Goal: Information Seeking & Learning: Learn about a topic

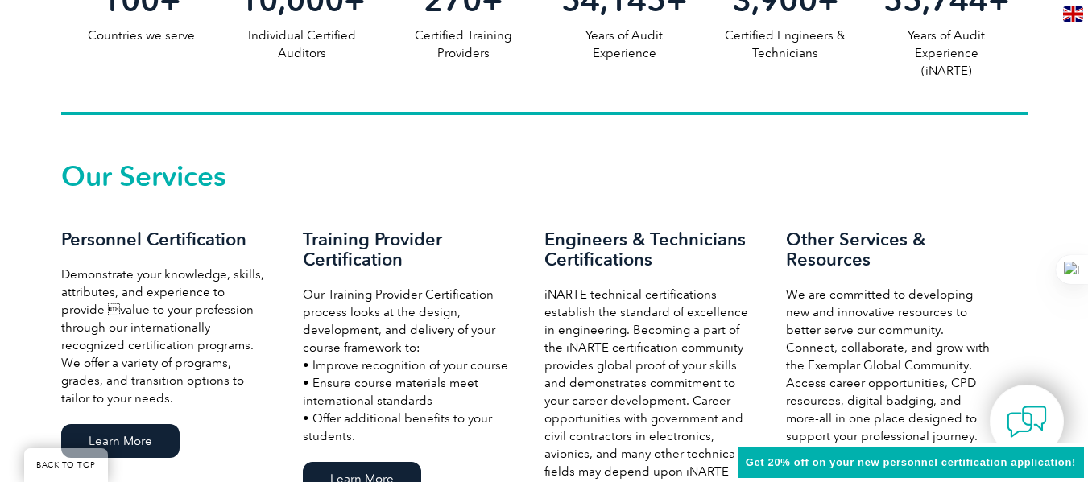
scroll to position [1047, 0]
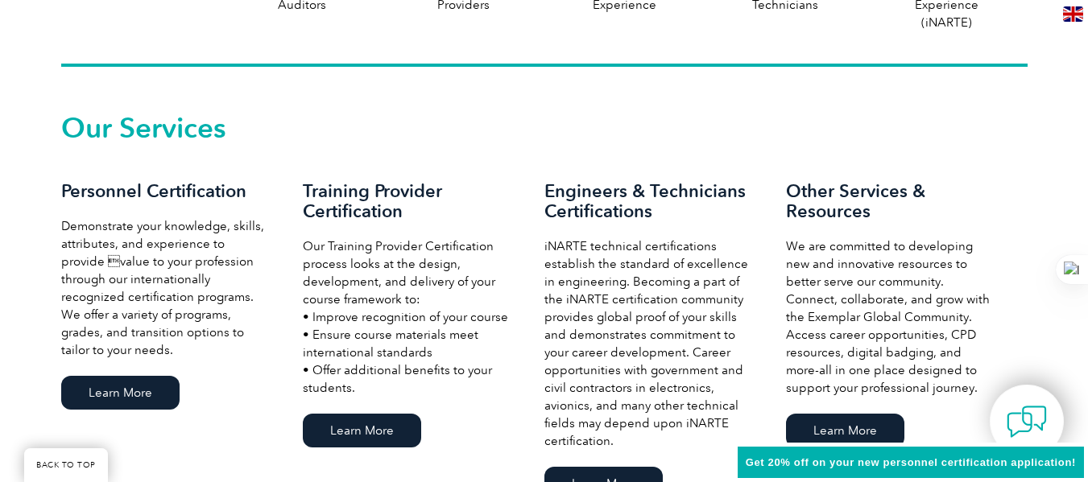
scroll to position [1047, 0]
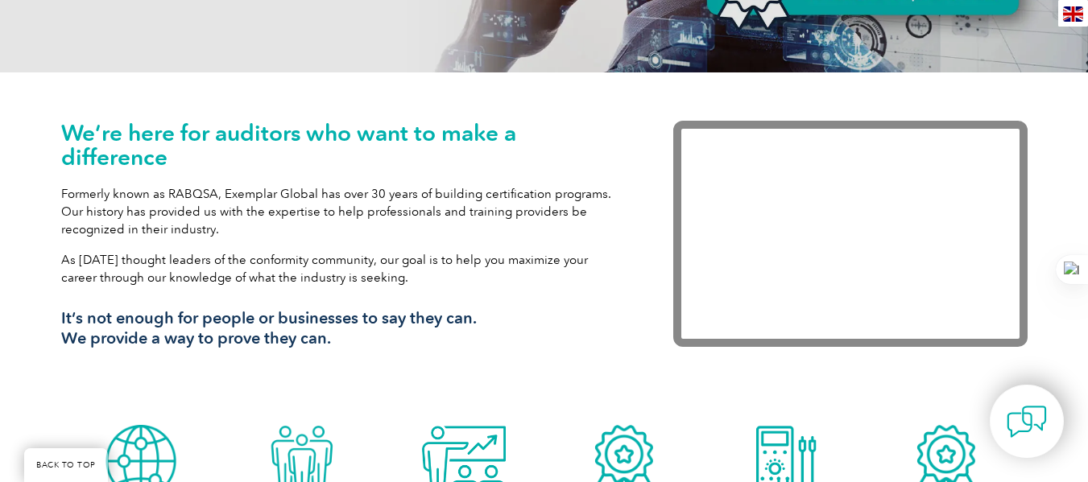
scroll to position [145, 0]
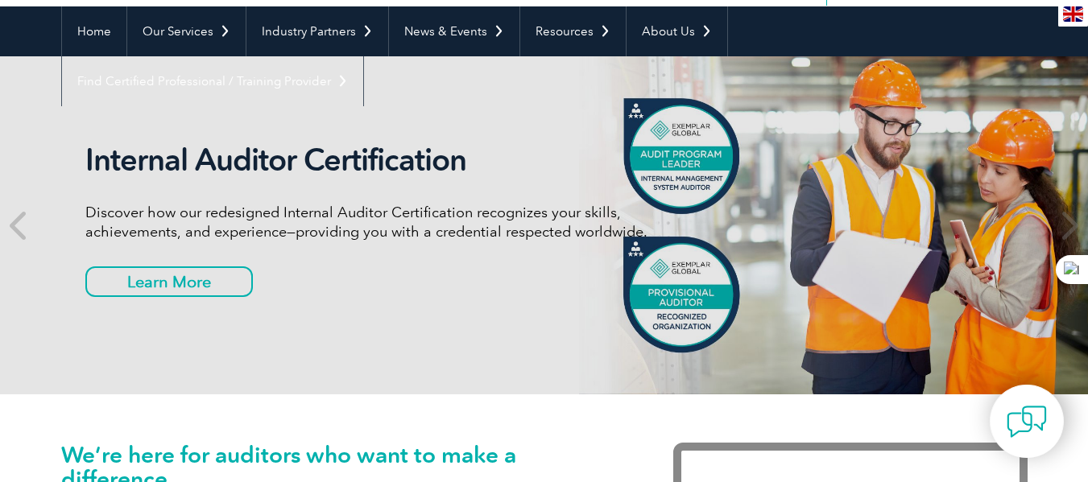
click at [682, 301] on div "Internal Auditor Certification Discover how our redesigned Internal Auditor Cer…" at bounding box center [387, 226] width 604 height 168
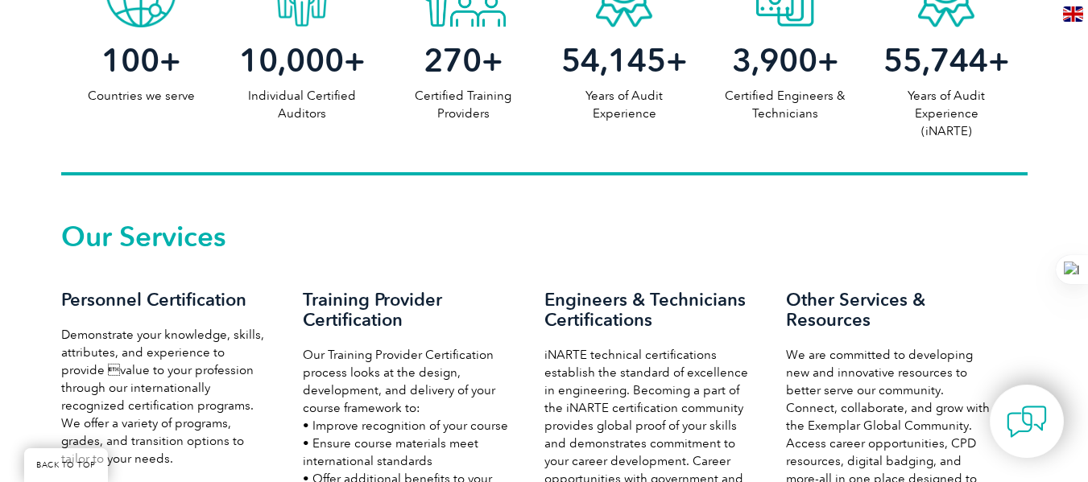
scroll to position [1031, 0]
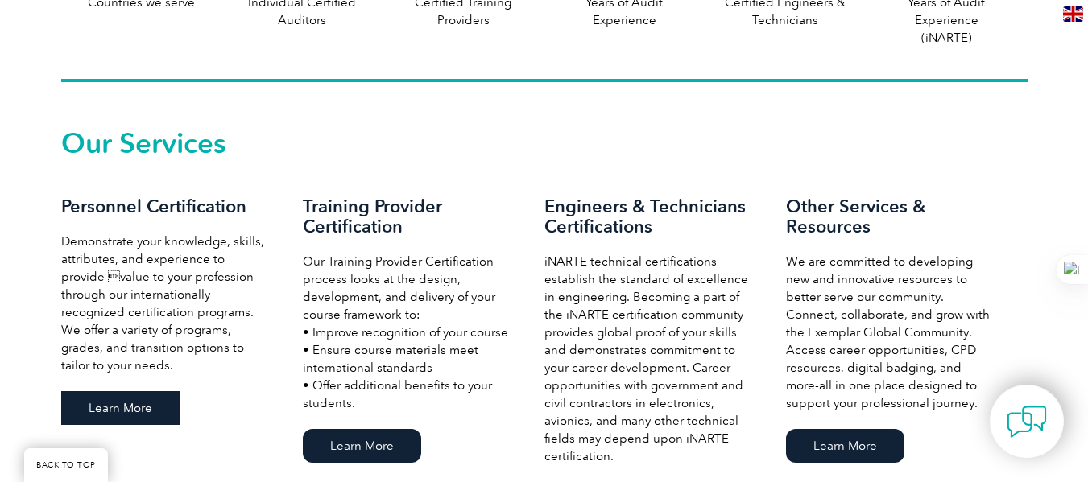
click at [138, 418] on link "Learn More" at bounding box center [120, 408] width 118 height 34
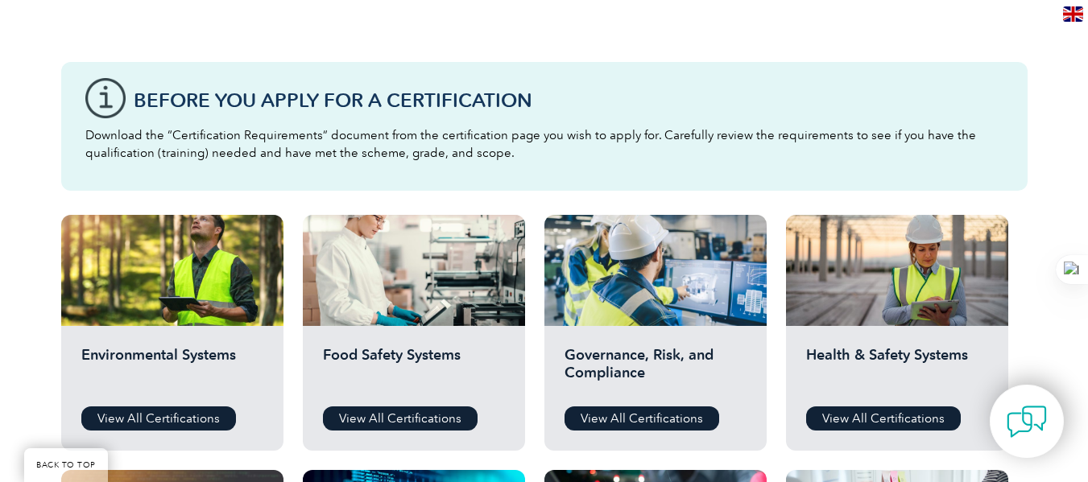
scroll to position [403, 0]
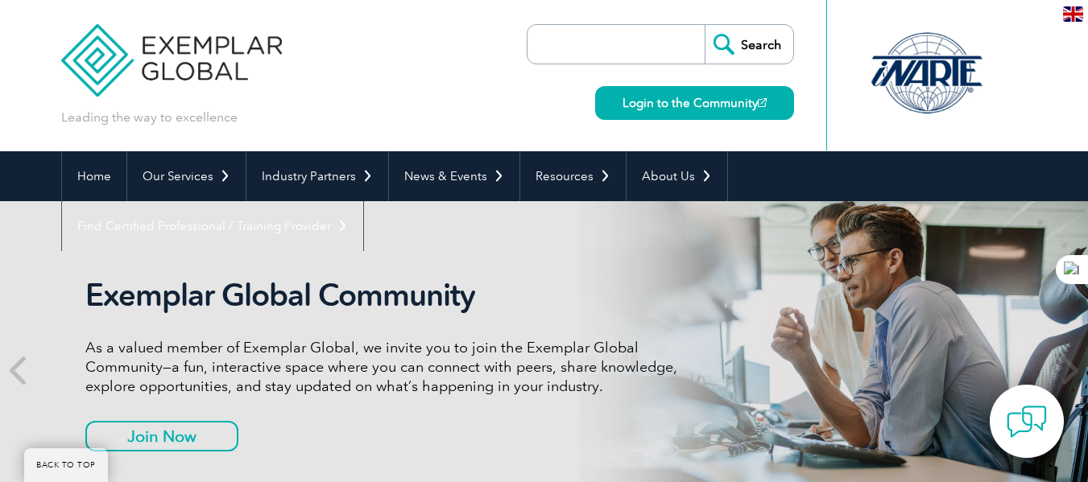
scroll to position [1031, 0]
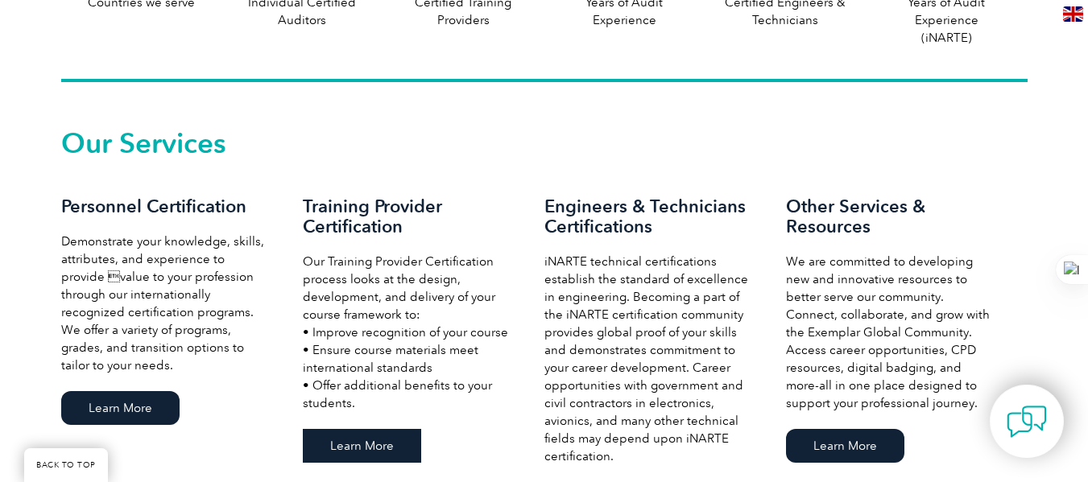
click at [380, 449] on link "Learn More" at bounding box center [362, 446] width 118 height 34
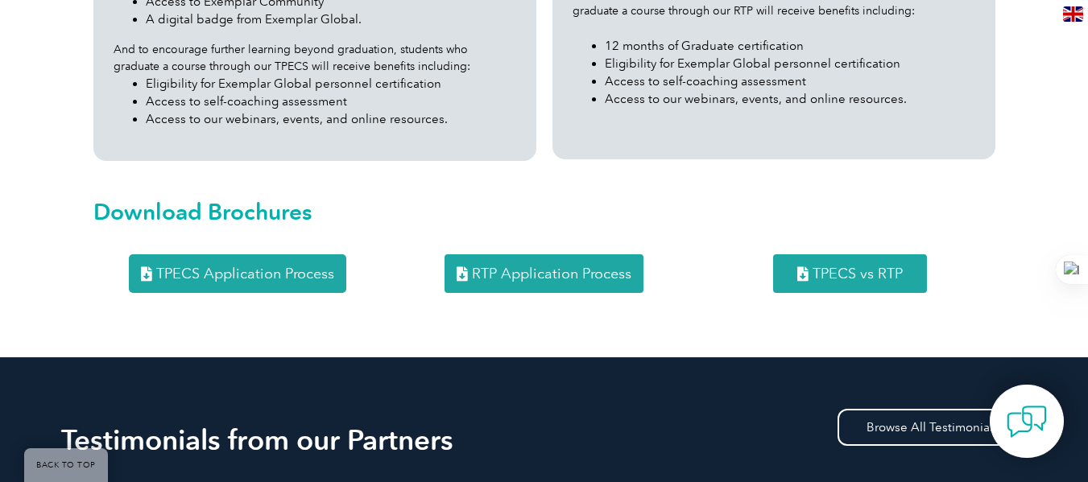
scroll to position [2174, 0]
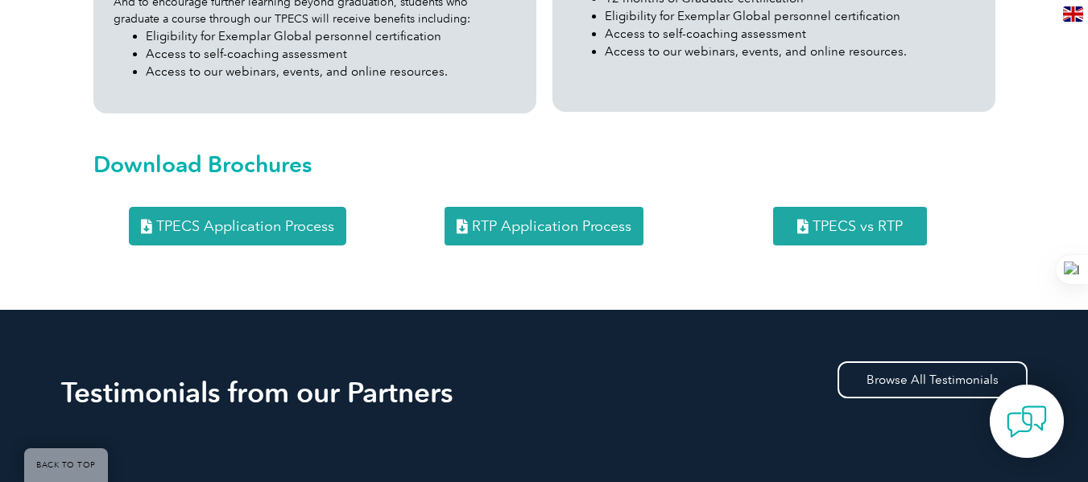
click at [243, 219] on span "TPECS Application Process" at bounding box center [245, 226] width 178 height 14
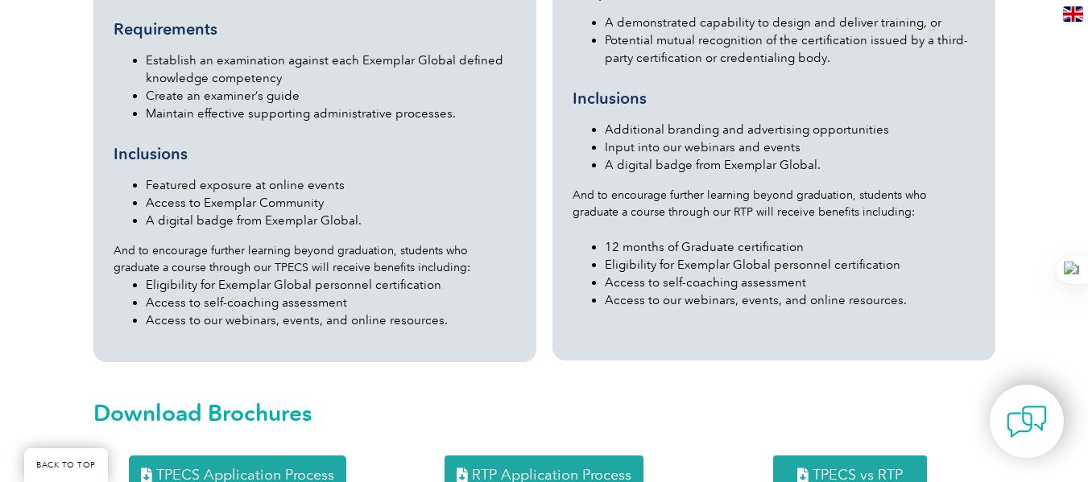
scroll to position [1933, 0]
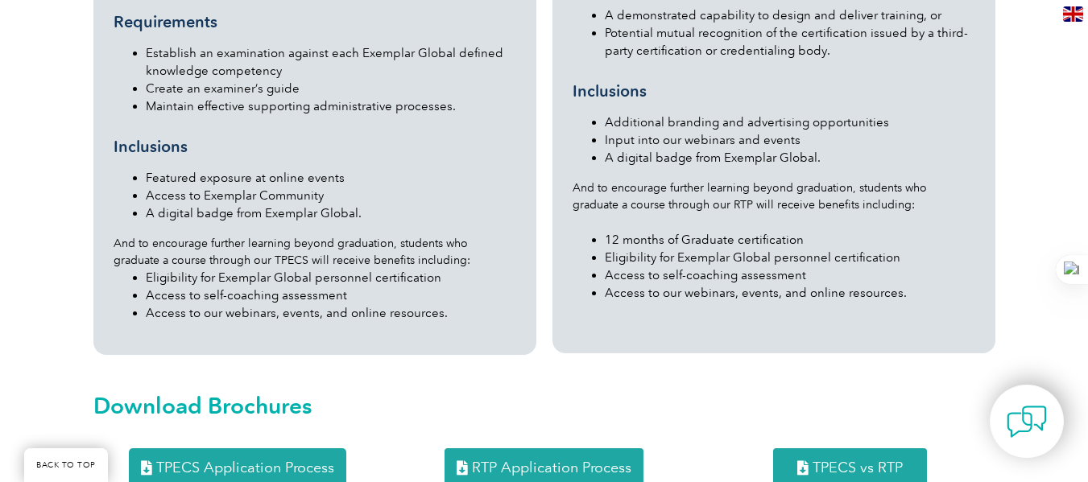
click at [893, 461] on span "TPECS vs RTP" at bounding box center [858, 468] width 90 height 14
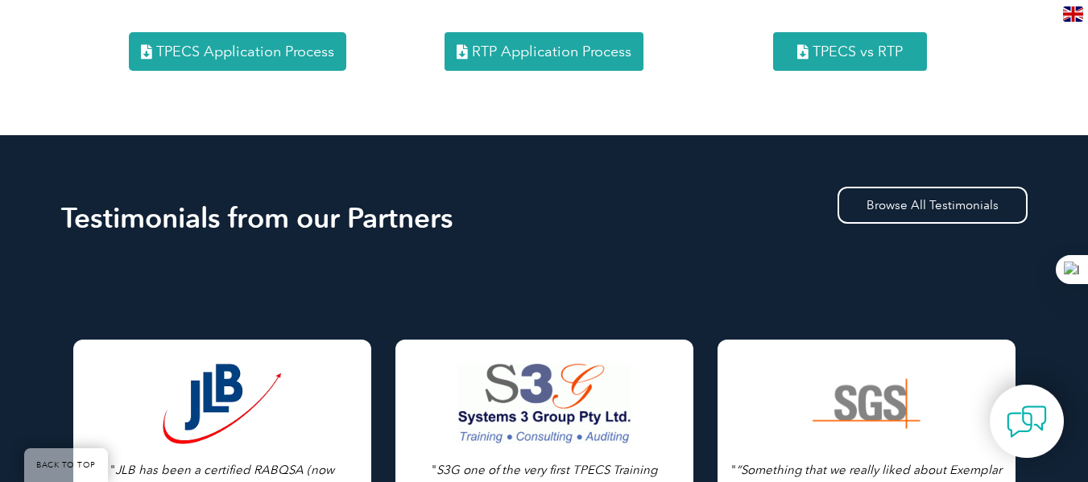
scroll to position [2496, 0]
